Goal: Task Accomplishment & Management: Use online tool/utility

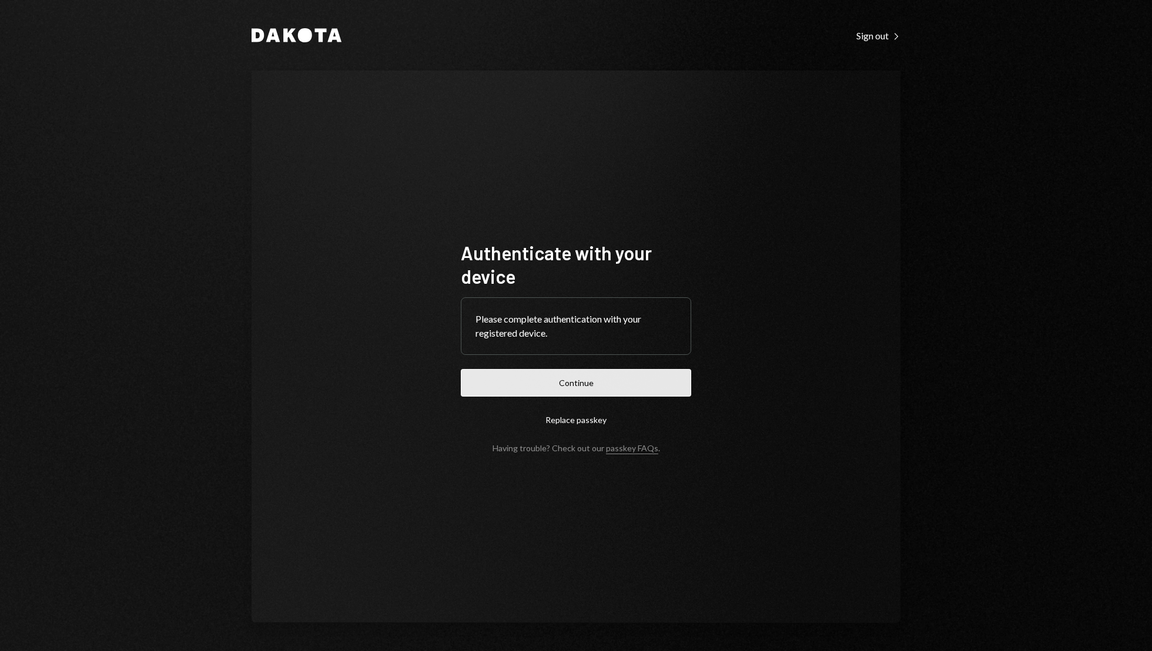
click at [586, 388] on button "Continue" at bounding box center [576, 383] width 230 height 28
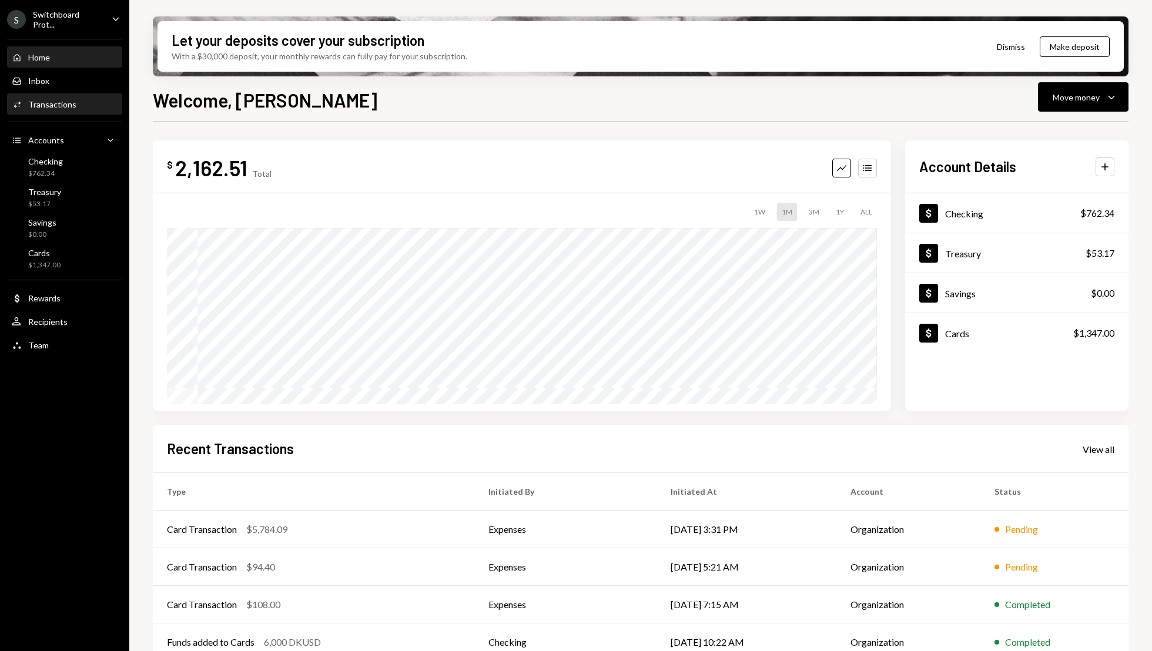
click at [81, 106] on div "Activities Transactions" at bounding box center [65, 104] width 106 height 11
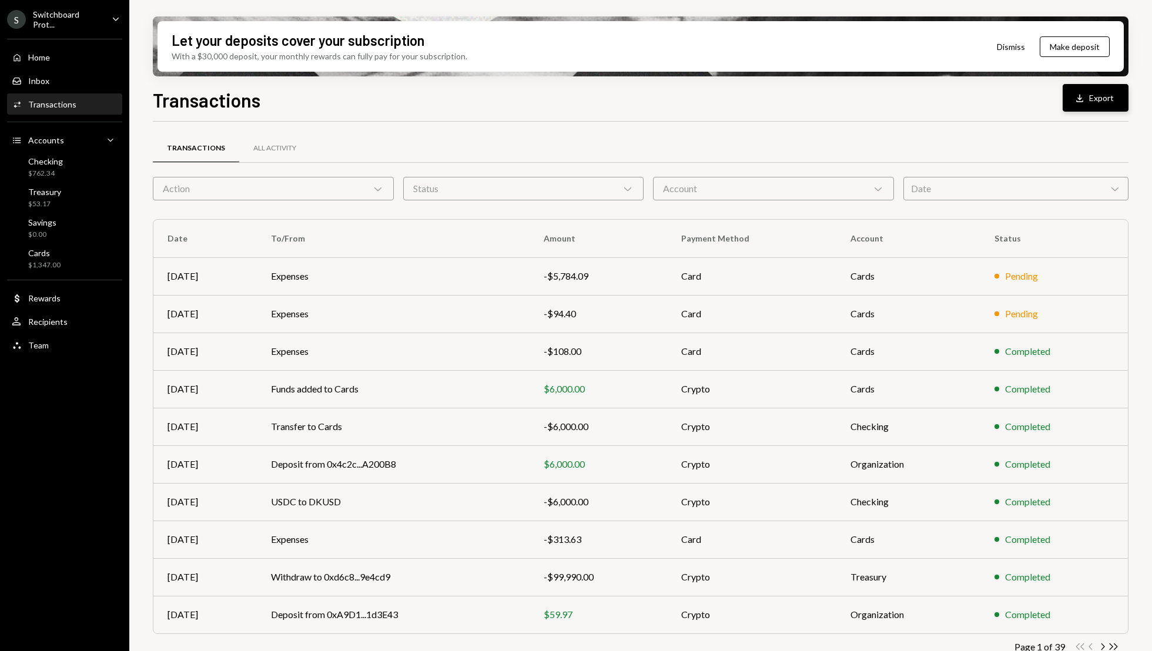
click at [1082, 90] on button "Download Export" at bounding box center [1095, 98] width 66 height 28
